Goal: Task Accomplishment & Management: Use online tool/utility

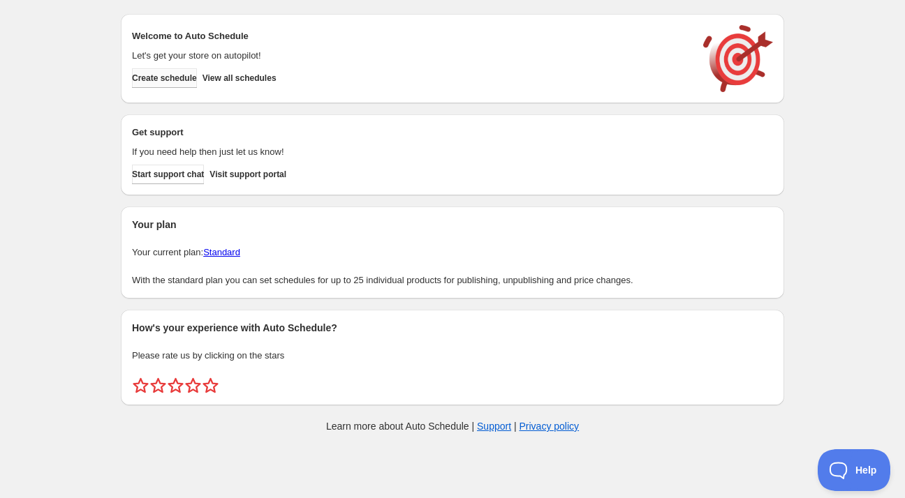
click at [177, 79] on span "Create schedule" at bounding box center [164, 78] width 65 height 11
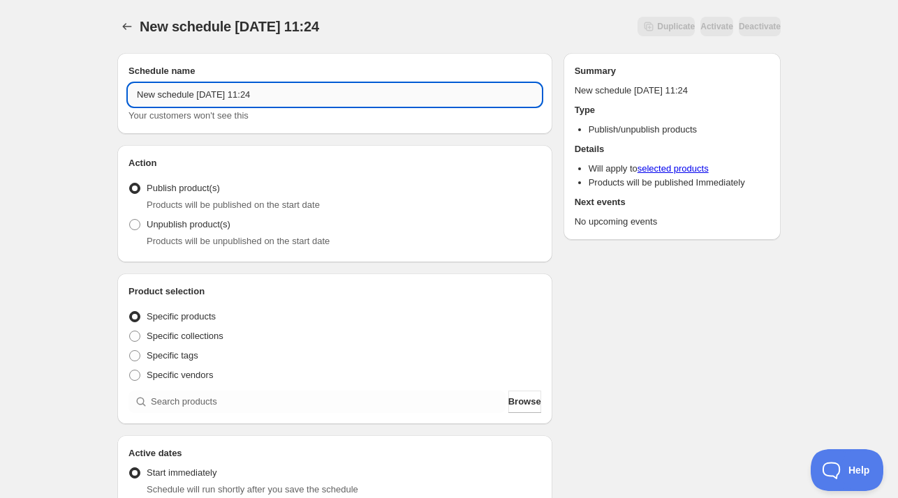
click at [297, 95] on input "New schedule [DATE] 11:24" at bounding box center [334, 95] width 413 height 22
drag, startPoint x: 320, startPoint y: 93, endPoint x: 124, endPoint y: 87, distance: 196.2
click at [124, 87] on div "Schedule name New schedule [DATE] 11:24 Your customers won't see this" at bounding box center [334, 93] width 435 height 81
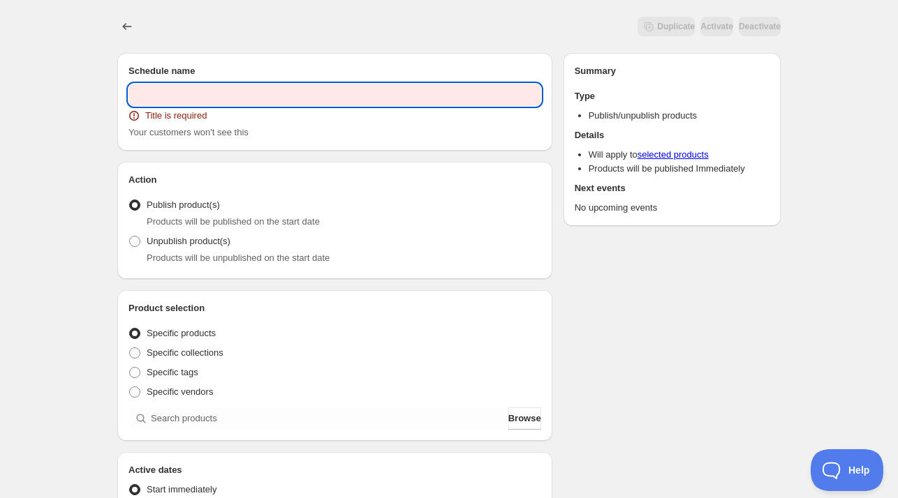
click at [204, 94] on input "text" at bounding box center [334, 95] width 413 height 22
paste input "PROMO [DATE] ([DATE] - [DATE])"
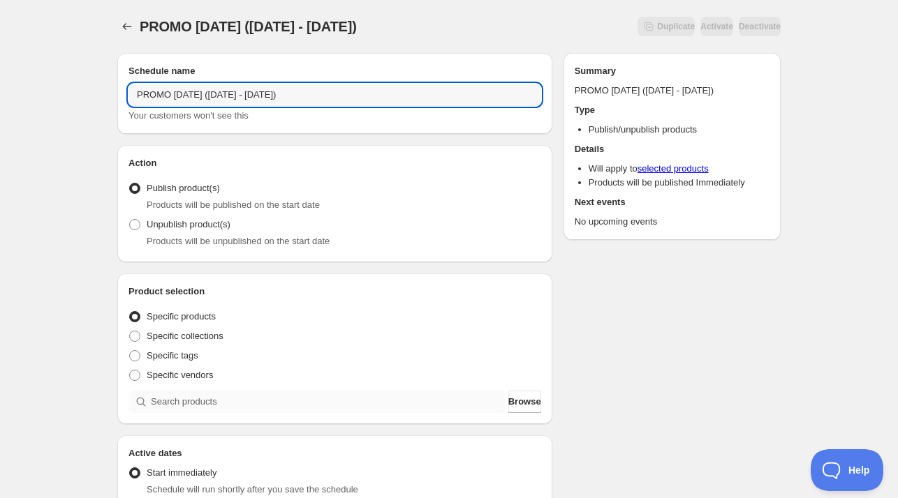
type input "PROMO [DATE] ([DATE] - [DATE])"
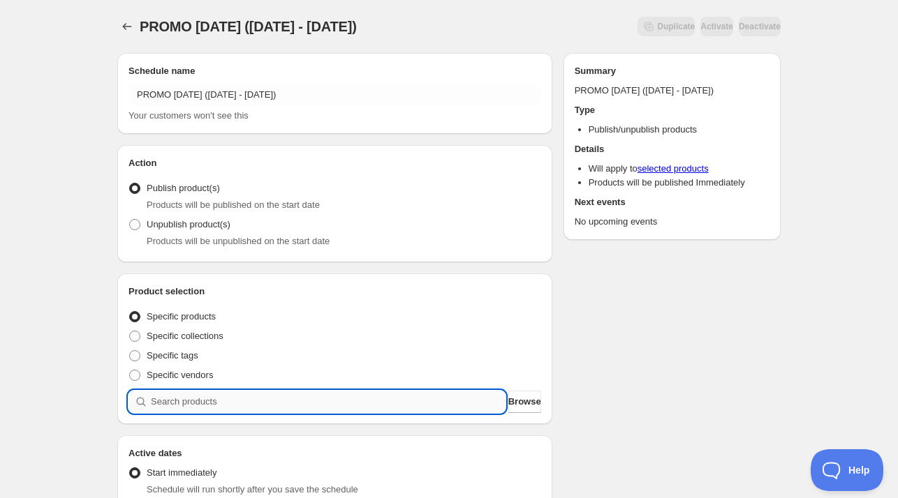
click at [200, 403] on input "search" at bounding box center [328, 402] width 355 height 22
click at [186, 403] on input "search" at bounding box center [328, 402] width 355 height 22
paste input "Promo [DATE] MindFull Set"
type input "Promo [DATE] MindFull Set"
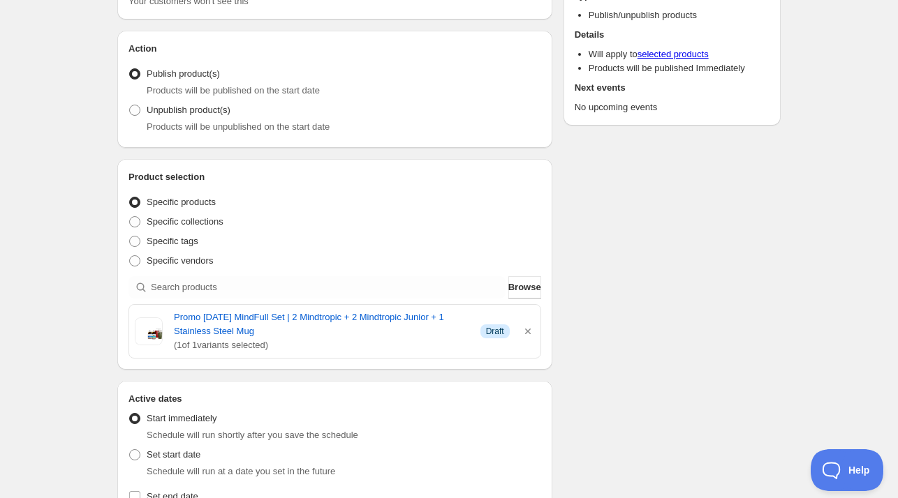
scroll to position [140, 0]
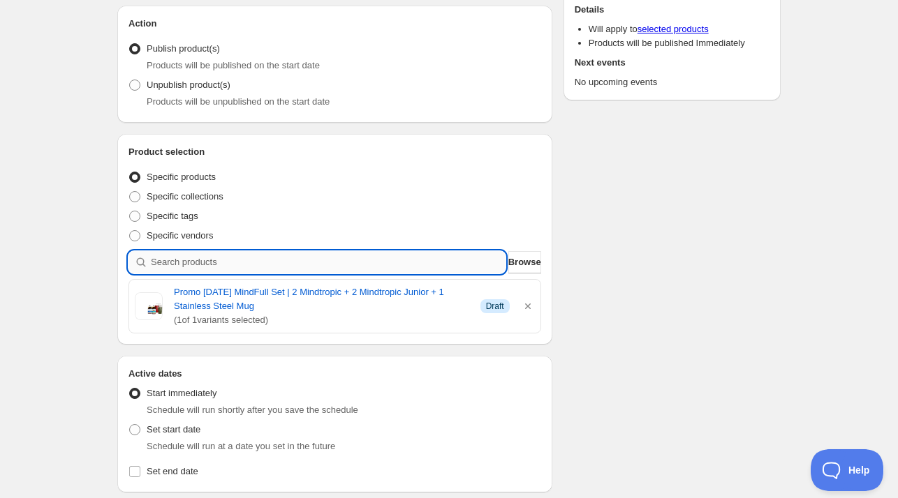
click at [257, 267] on input "search" at bounding box center [328, 262] width 355 height 22
click at [202, 266] on input "search" at bounding box center [328, 262] width 355 height 22
paste input "PROMO [DATE] Family Focus Set"
type input "PROMO [DATE] Family Focus Set"
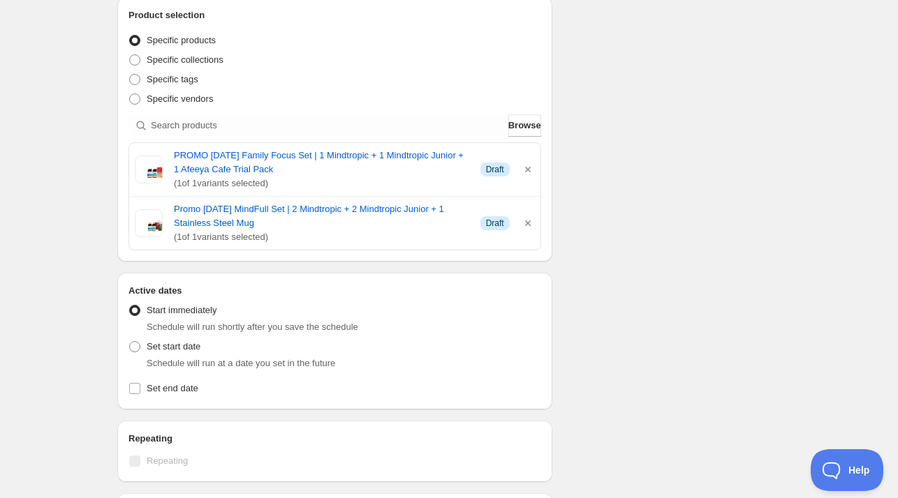
scroll to position [279, 0]
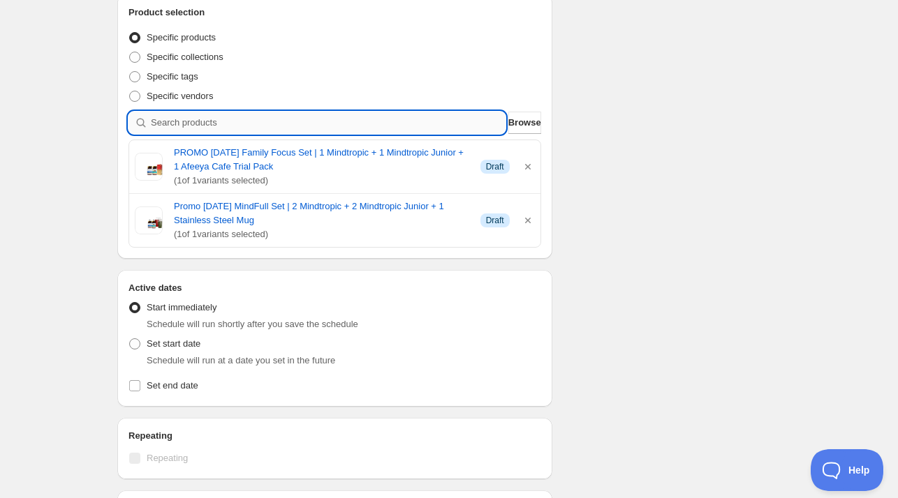
click at [228, 117] on input "search" at bounding box center [328, 123] width 355 height 22
paste input "PROMO [DATE] Exclusive Savva Gift Box"
type input "PROMO [DATE] Exclusive Savva Gift Box"
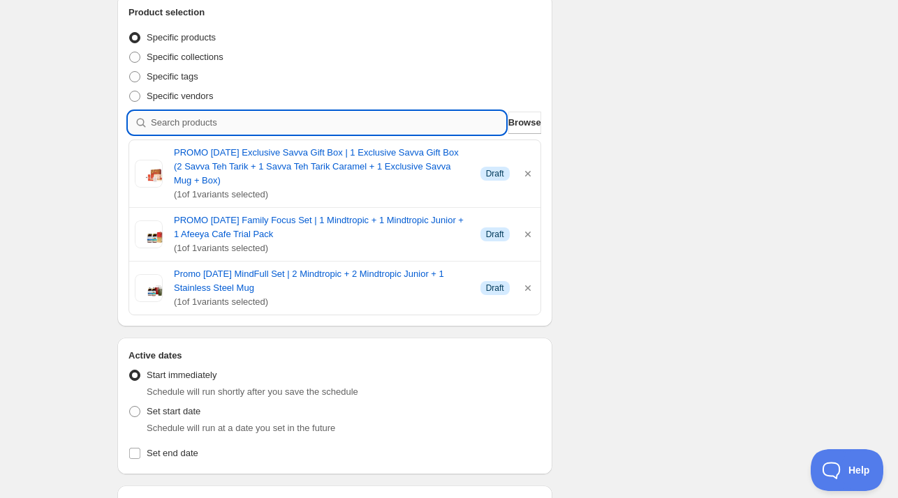
click at [267, 123] on input "search" at bounding box center [328, 123] width 355 height 22
click at [234, 121] on input "search" at bounding box center [328, 123] width 355 height 22
paste input "PROMO [DATE] ImmuniCare Family Set"
type input "PROMO [DATE] ImmuniCare Family Set"
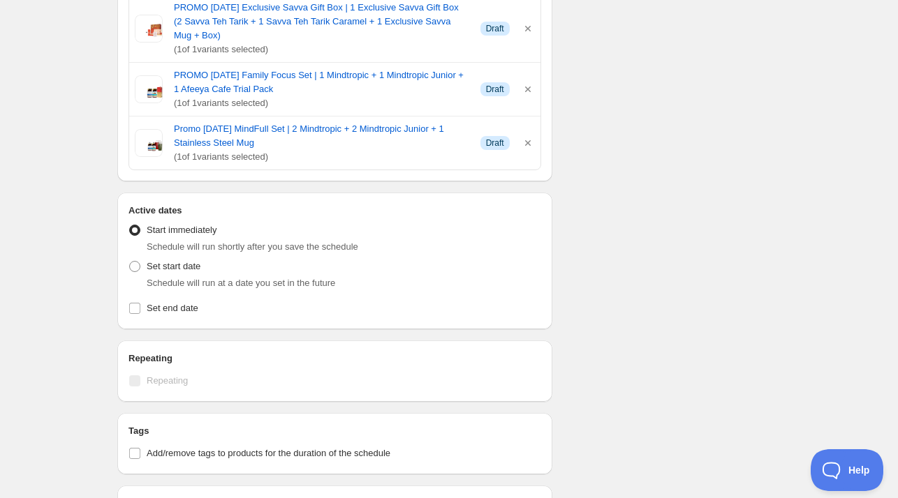
scroll to position [489, 0]
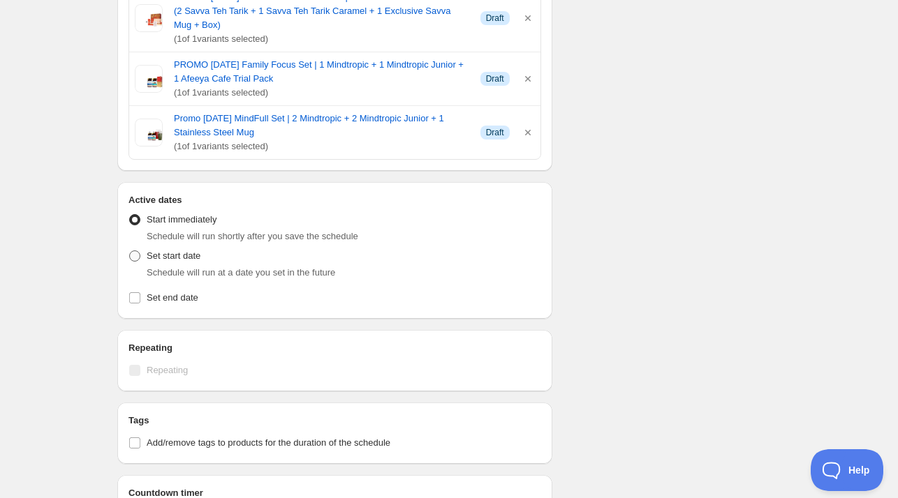
click at [168, 251] on span "Set start date" at bounding box center [174, 256] width 54 height 10
click at [130, 251] on input "Set start date" at bounding box center [129, 251] width 1 height 1
radio input "true"
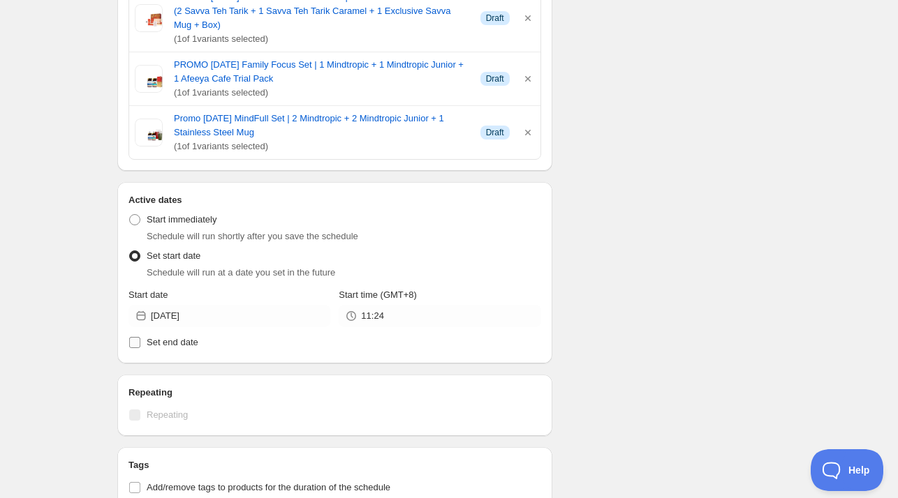
click at [175, 345] on span "Set end date" at bounding box center [173, 342] width 52 height 10
click at [140, 345] on input "Set end date" at bounding box center [134, 342] width 11 height 11
checkbox input "true"
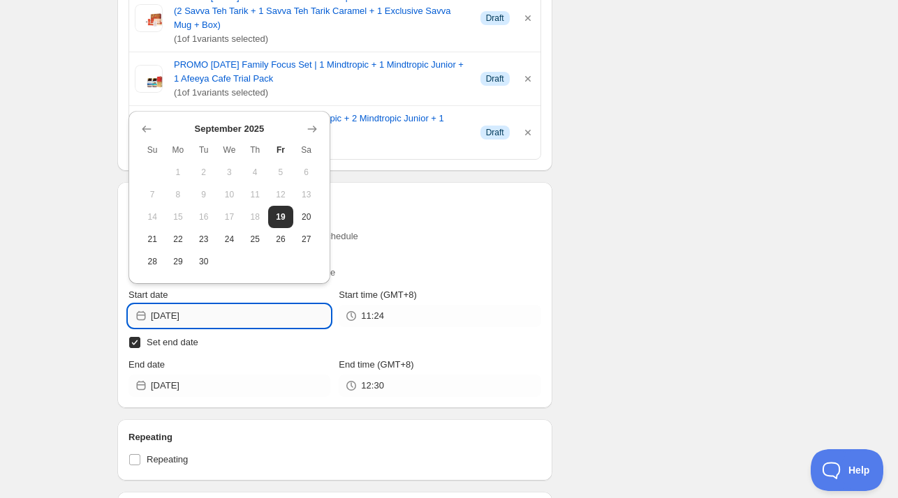
click at [219, 324] on input "[DATE]" at bounding box center [240, 316] width 179 height 22
click at [177, 244] on span "22" at bounding box center [178, 239] width 15 height 11
type input "[DATE]"
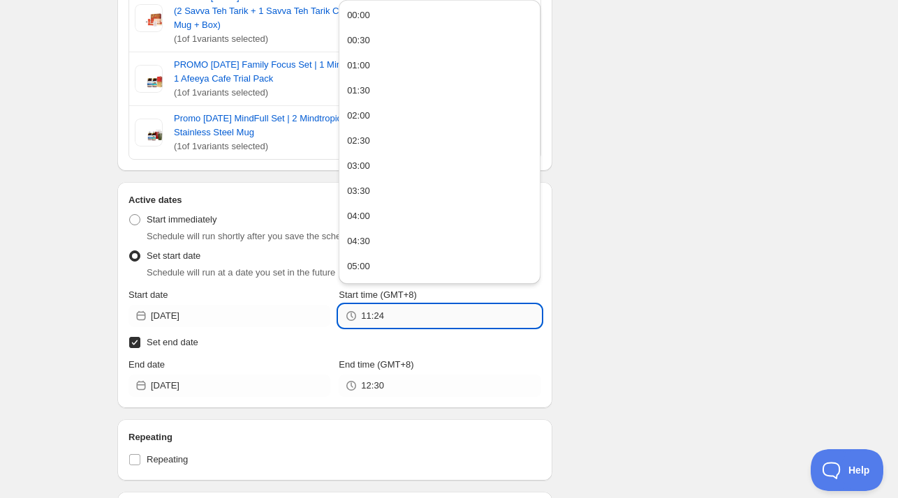
click at [401, 322] on input "11:24" at bounding box center [450, 316] width 179 height 22
click at [369, 318] on input "11:24" at bounding box center [450, 316] width 179 height 22
click at [369, 317] on input "11:24" at bounding box center [450, 316] width 179 height 22
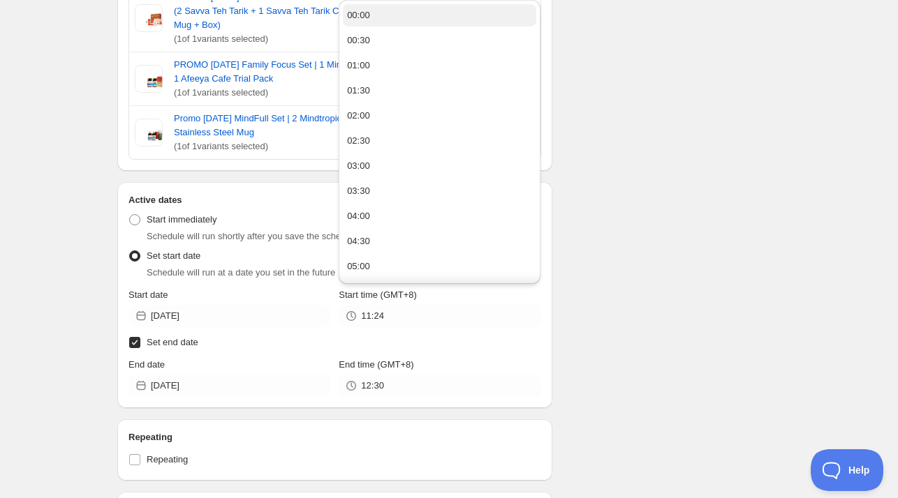
click at [369, 15] on button "00:00" at bounding box center [439, 15] width 193 height 22
type input "00:00"
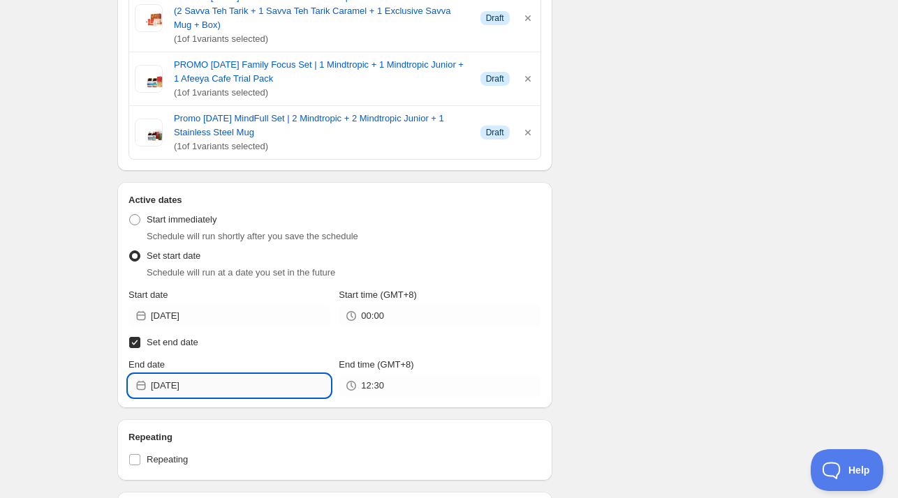
click at [191, 386] on input "[DATE]" at bounding box center [240, 386] width 179 height 22
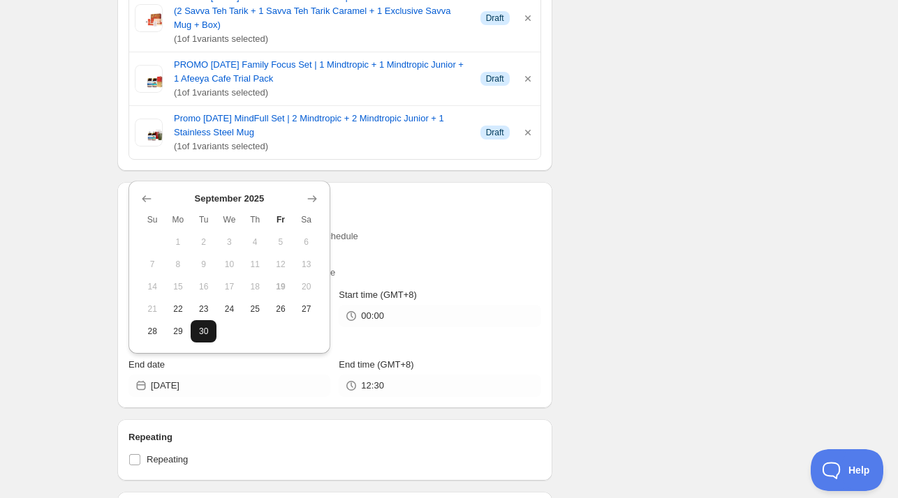
click at [201, 341] on button "30" at bounding box center [204, 331] width 26 height 22
type input "[DATE]"
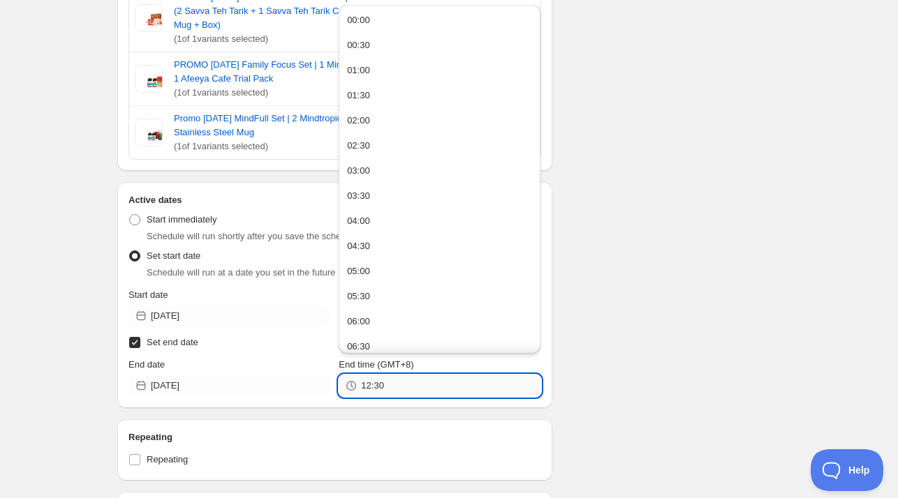
click at [369, 389] on input "12:30" at bounding box center [450, 386] width 179 height 22
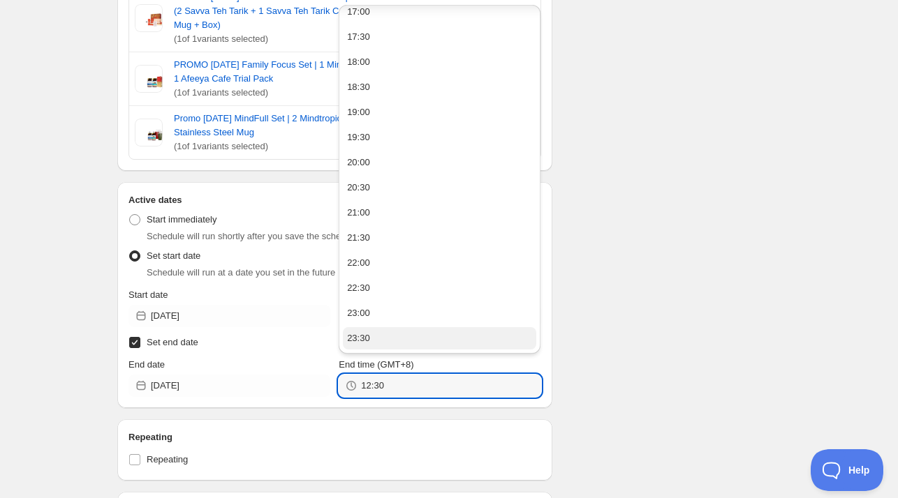
click at [364, 343] on div "23:30" at bounding box center [358, 339] width 23 height 14
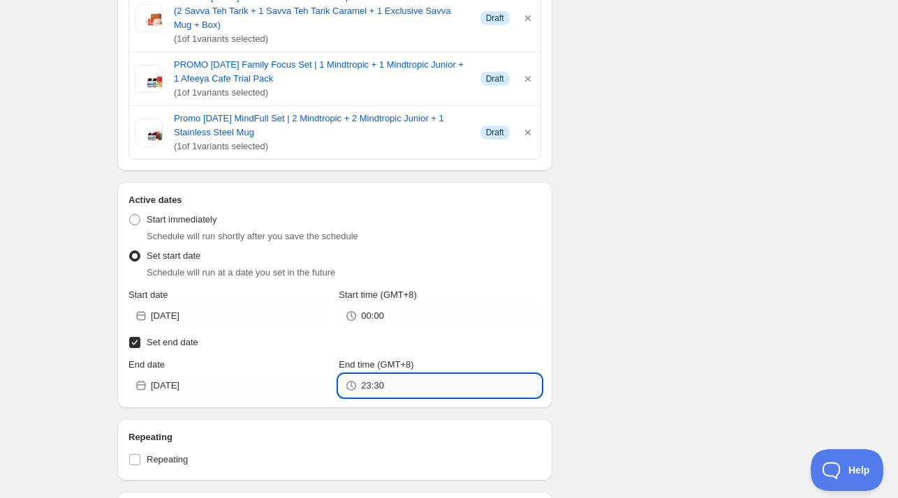
click at [387, 385] on input "23:30" at bounding box center [450, 386] width 179 height 22
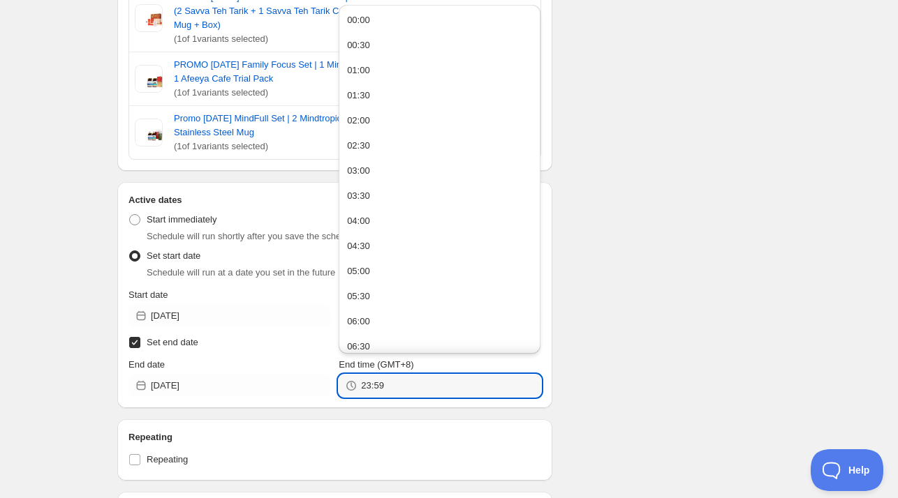
type input "23:59"
click at [732, 384] on div "Schedule name PROMO [DATE] ([DATE] - [DATE]) Your customers won't see this Acti…" at bounding box center [443, 246] width 674 height 1386
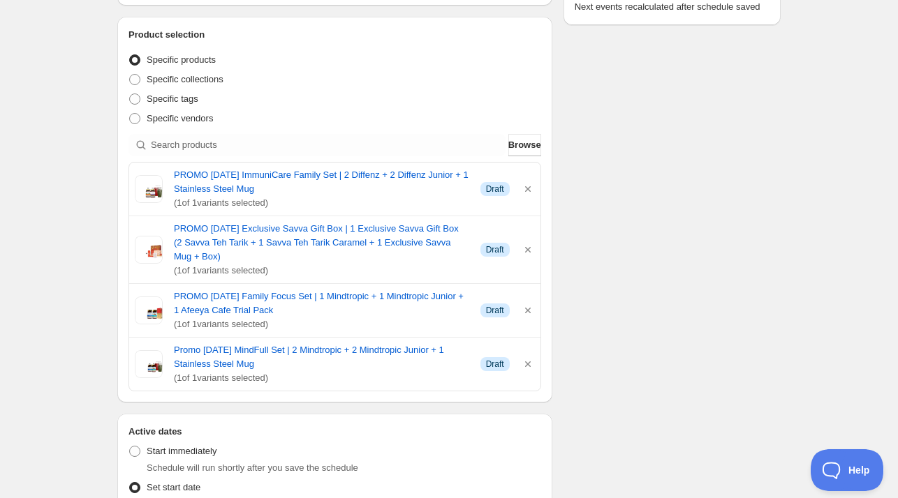
scroll to position [0, 0]
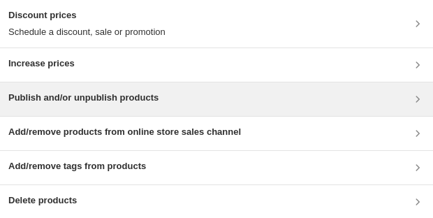
click at [98, 103] on h3 "Publish and/or unpublish products" at bounding box center [83, 98] width 150 height 14
